Goal: Navigation & Orientation: Understand site structure

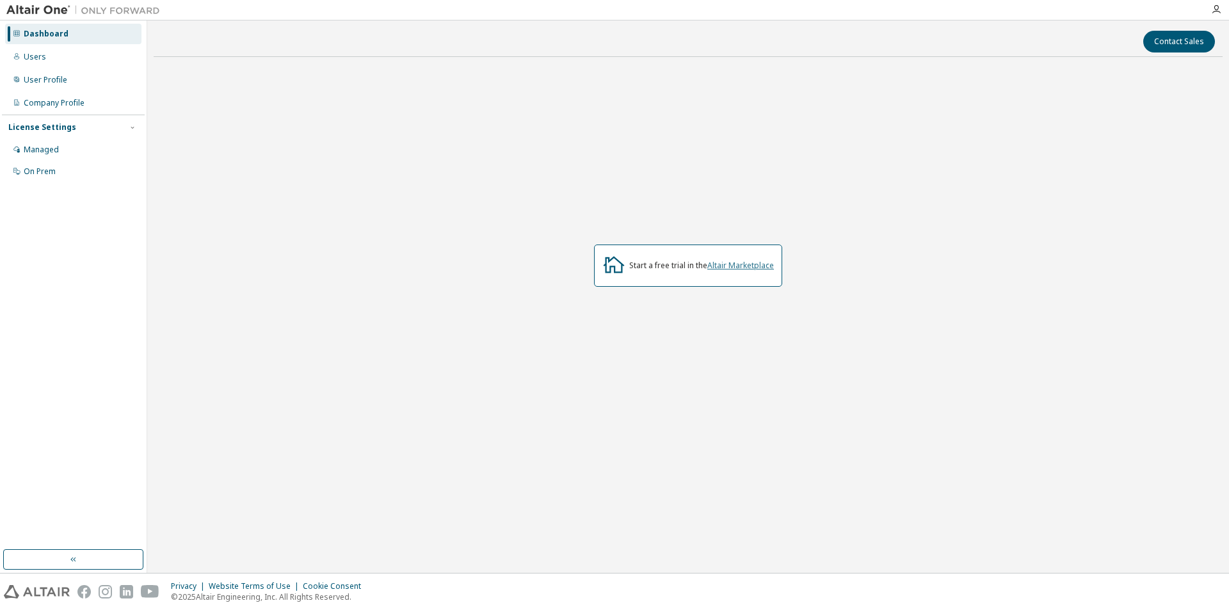
click at [730, 266] on link "Altair Marketplace" at bounding box center [740, 265] width 67 height 11
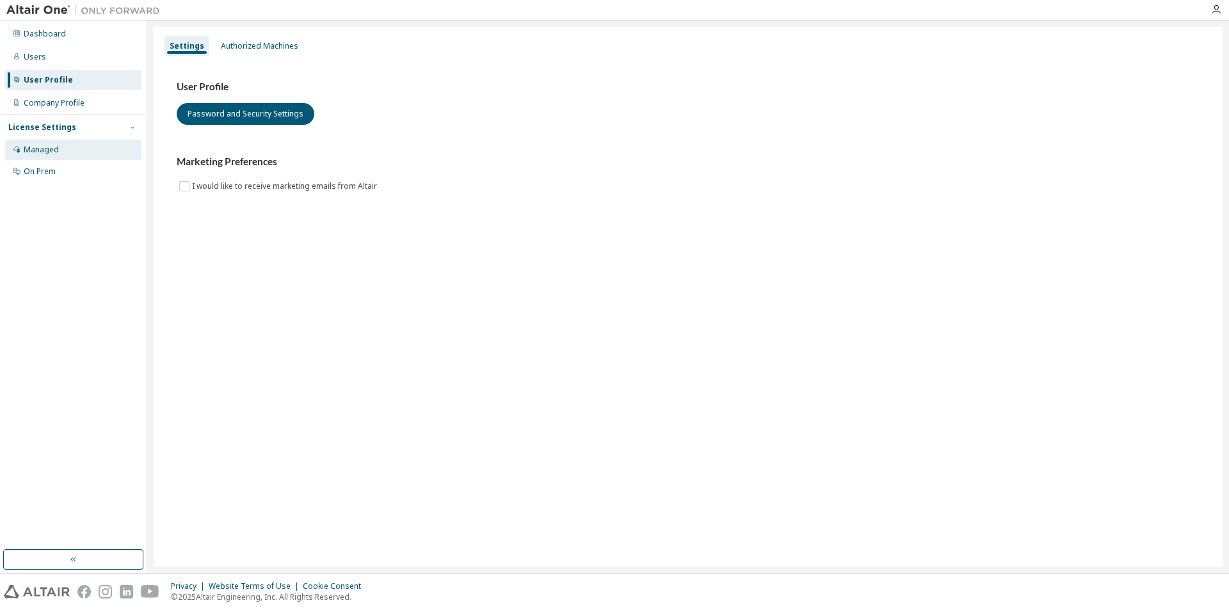
click at [89, 151] on div "Managed" at bounding box center [73, 150] width 136 height 20
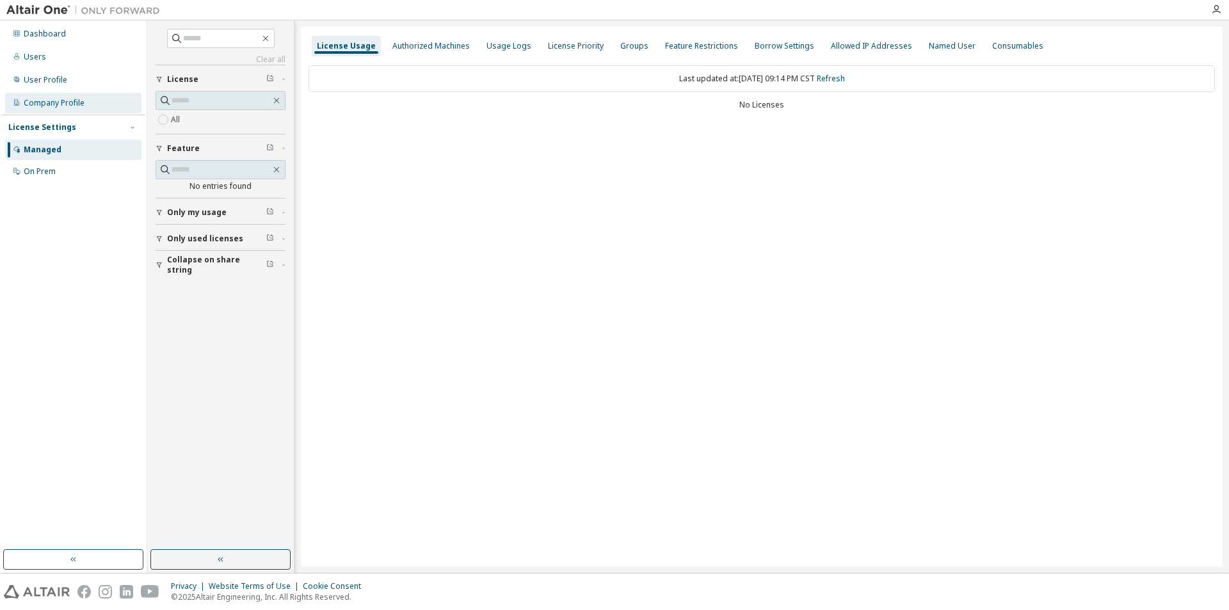
click at [63, 103] on div "Company Profile" at bounding box center [54, 103] width 61 height 10
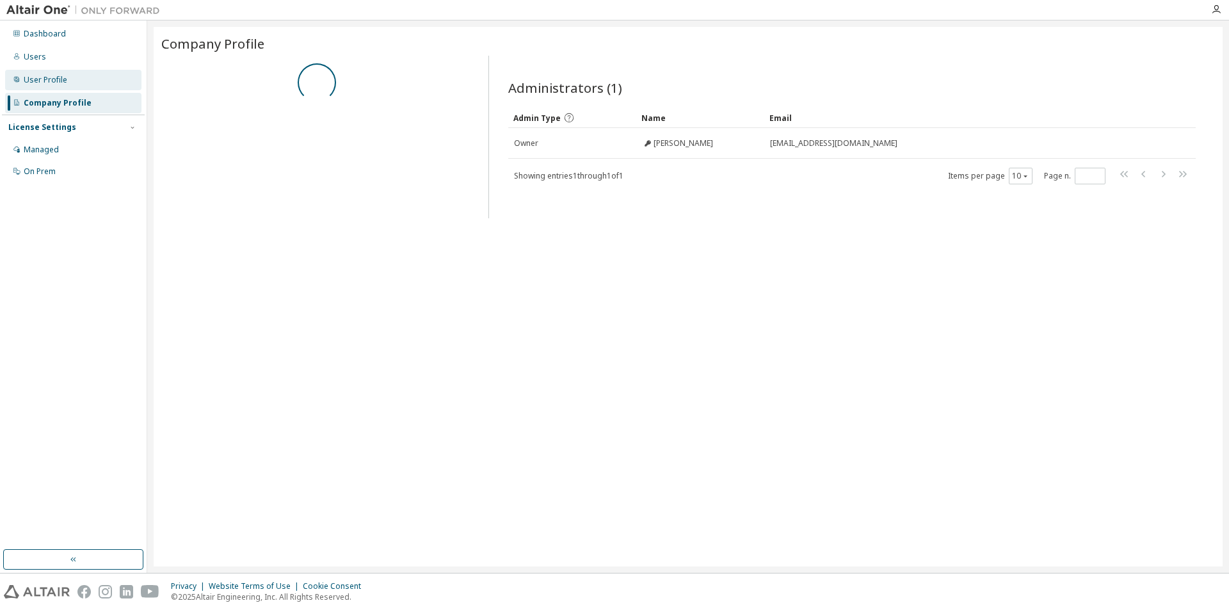
click at [64, 83] on div "User Profile" at bounding box center [46, 80] width 44 height 10
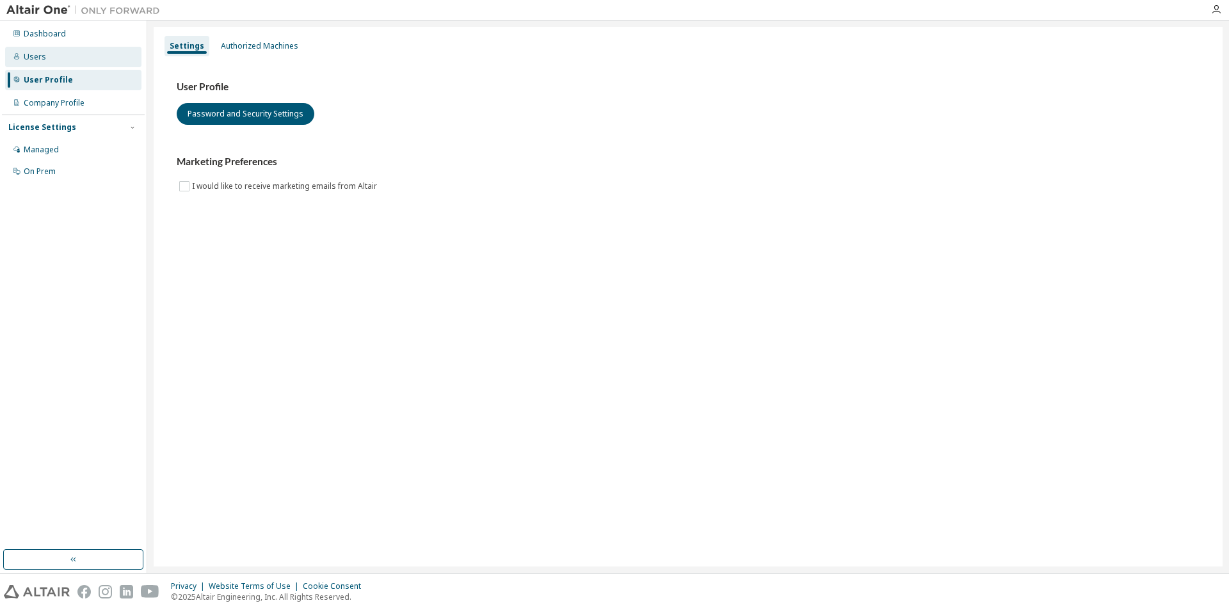
click at [66, 66] on div "Users" at bounding box center [73, 57] width 136 height 20
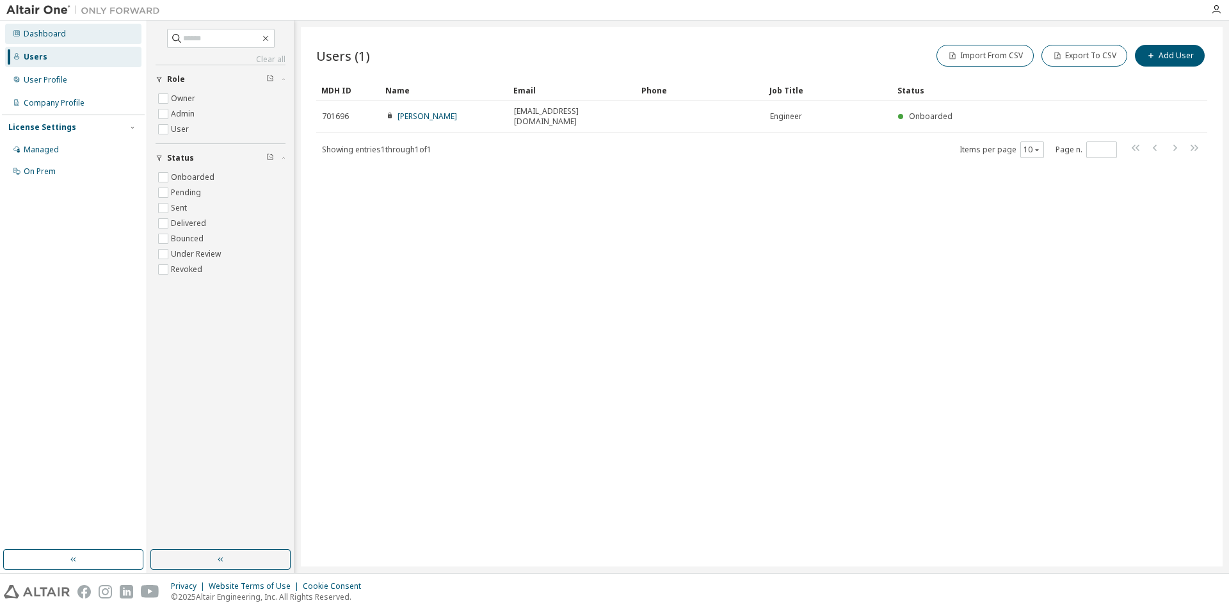
click at [74, 44] on div "Dashboard" at bounding box center [73, 34] width 136 height 20
